Goal: Task Accomplishment & Management: Use online tool/utility

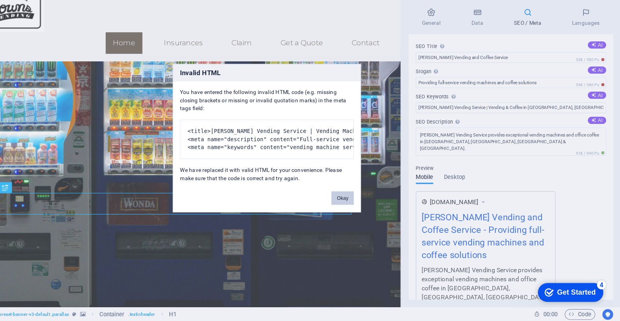
click at [379, 215] on button "Okay" at bounding box center [376, 213] width 20 height 12
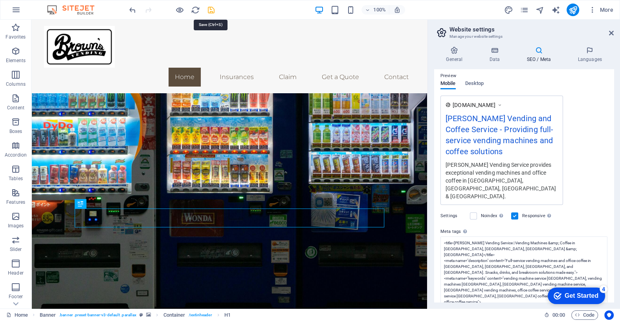
click at [209, 13] on icon "save" at bounding box center [211, 9] width 9 height 9
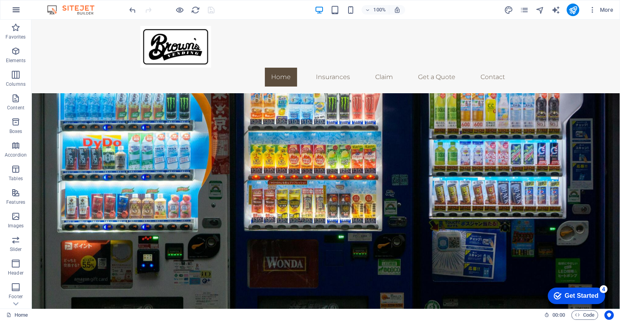
click at [18, 10] on icon "button" at bounding box center [15, 9] width 9 height 9
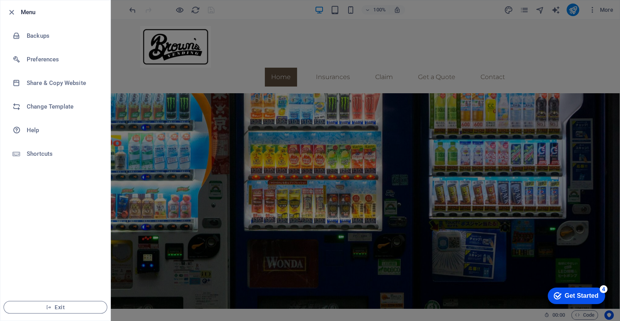
click at [29, 11] on h6 "Menu" at bounding box center [62, 11] width 83 height 9
click at [10, 13] on icon "button" at bounding box center [11, 12] width 9 height 9
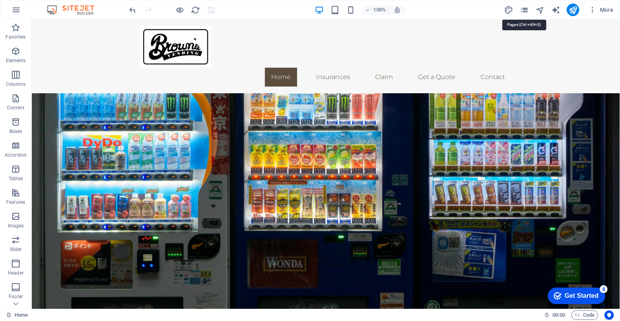
click at [526, 13] on icon "pages" at bounding box center [523, 9] width 9 height 9
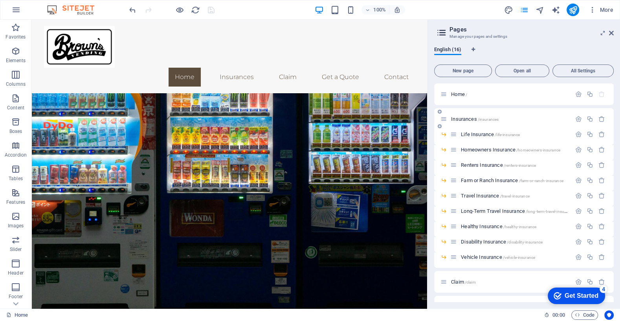
click at [463, 118] on span "Insurances /insurances" at bounding box center [475, 119] width 48 height 6
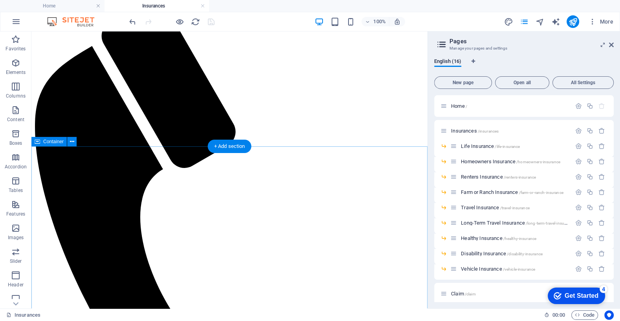
scroll to position [129, 0]
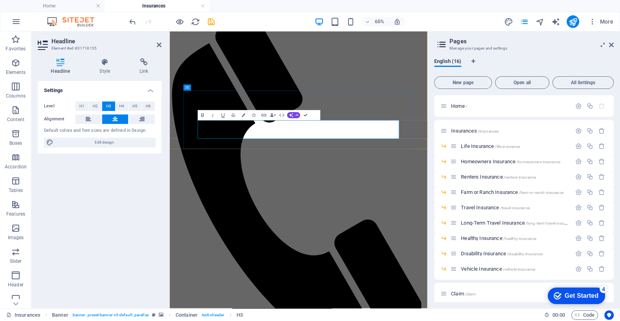
scroll to position [143, 0]
